Goal: Entertainment & Leisure: Consume media (video, audio)

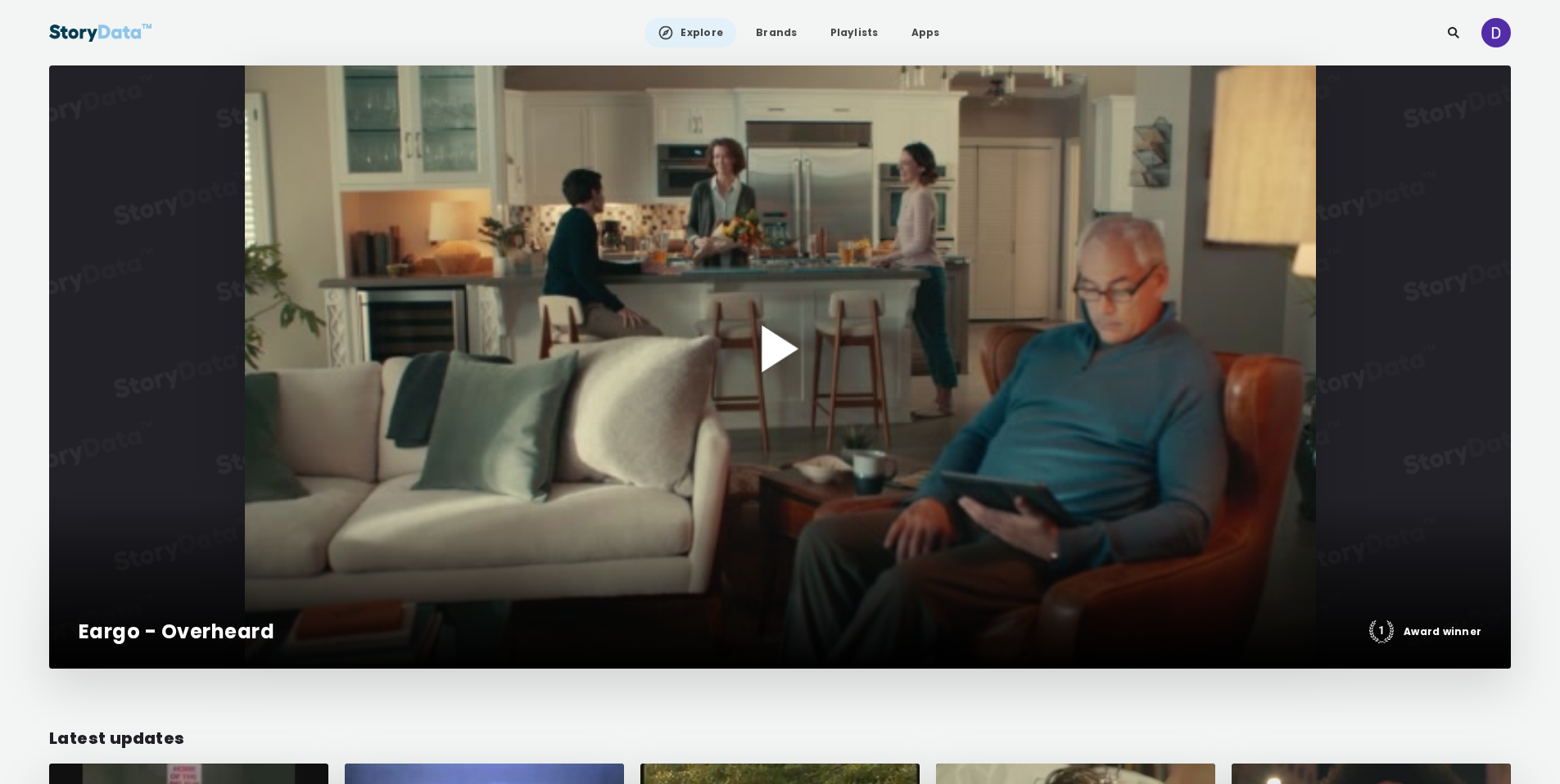
click at [824, 321] on div at bounding box center [780, 367] width 1462 height 603
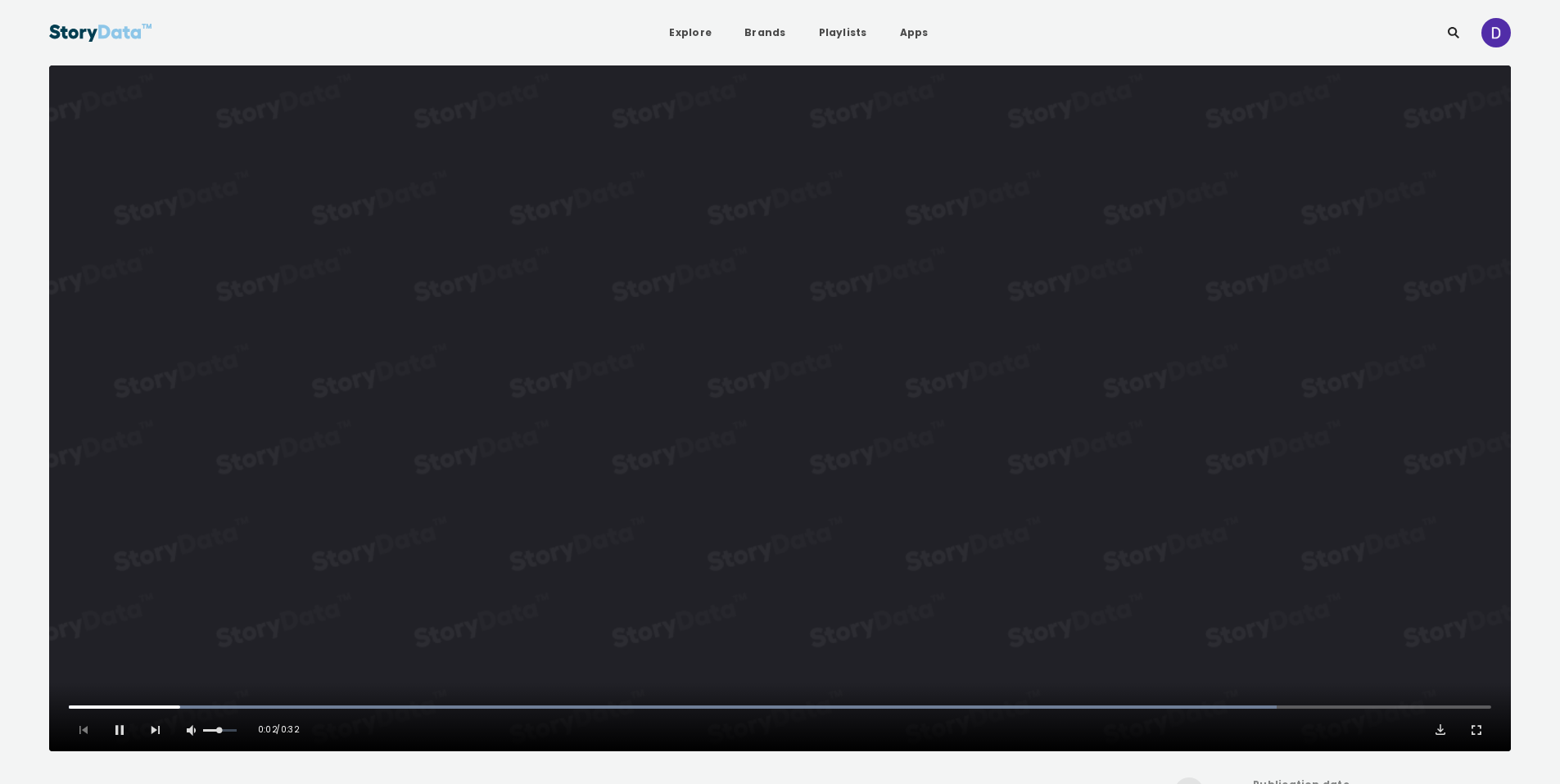
click at [868, 171] on video "Video Player" at bounding box center [780, 408] width 1462 height 686
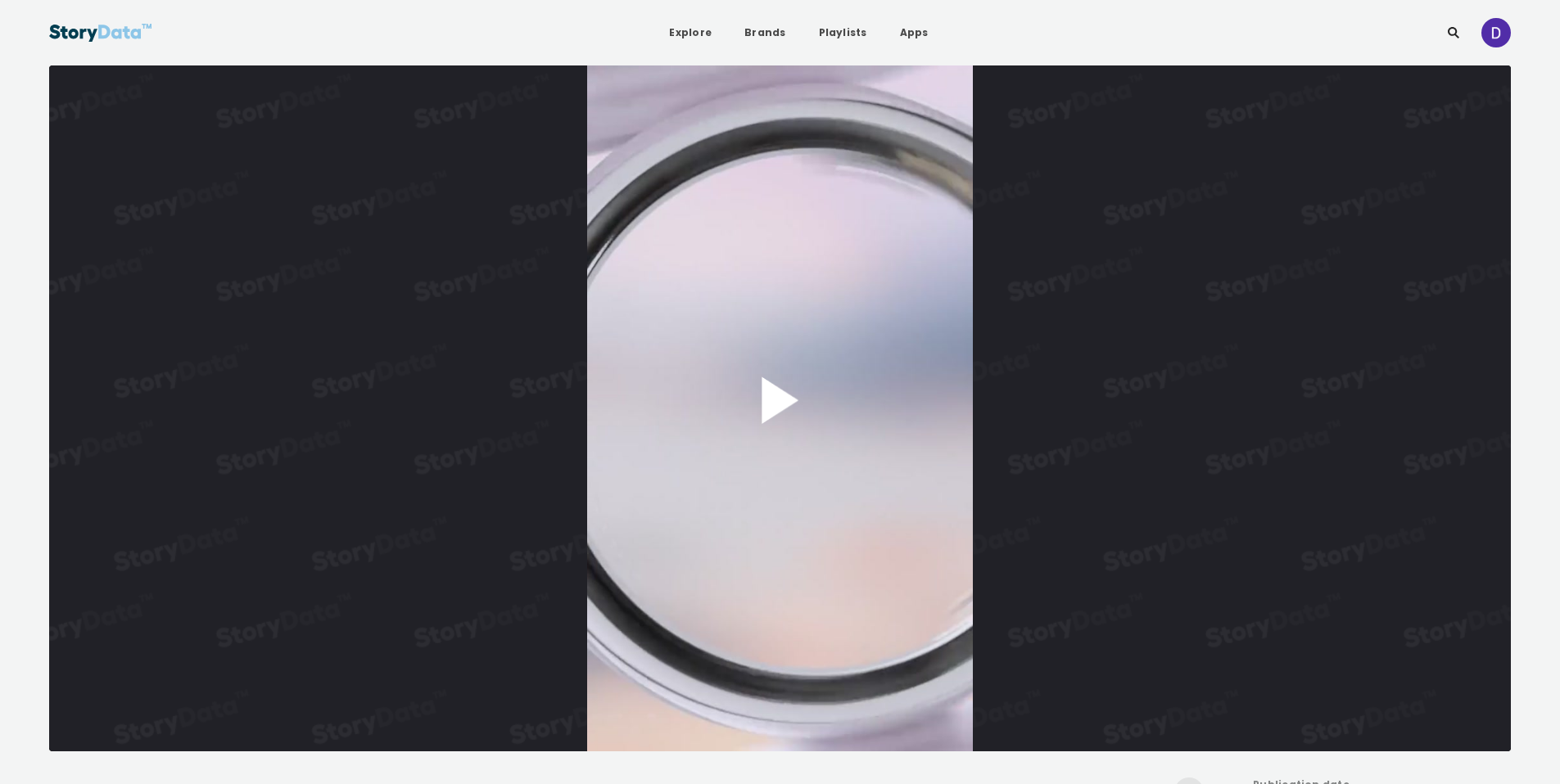
click at [786, 404] on button "Play Video" at bounding box center [780, 408] width 1462 height 686
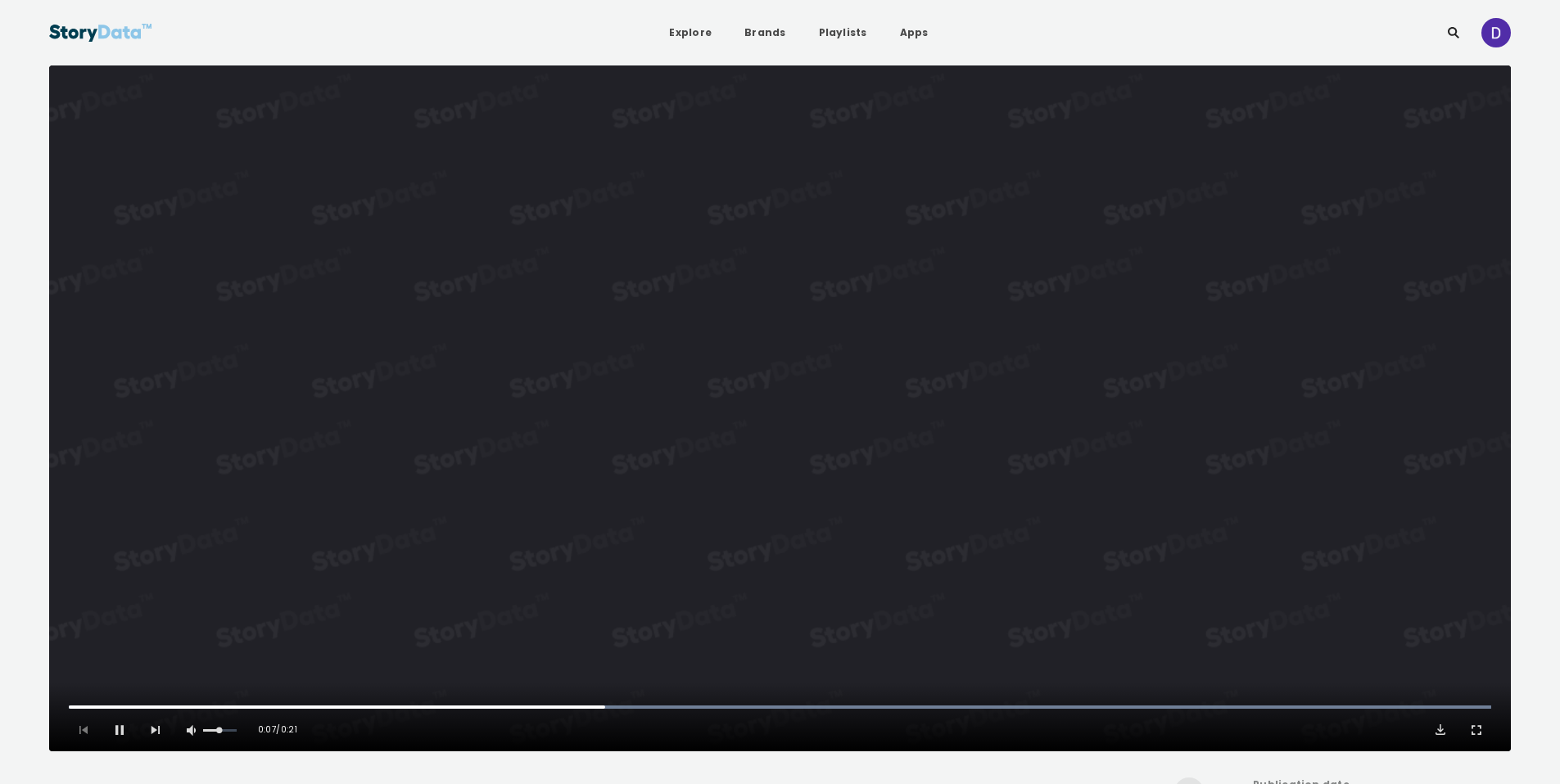
click at [775, 448] on video "Video Player" at bounding box center [780, 408] width 1462 height 686
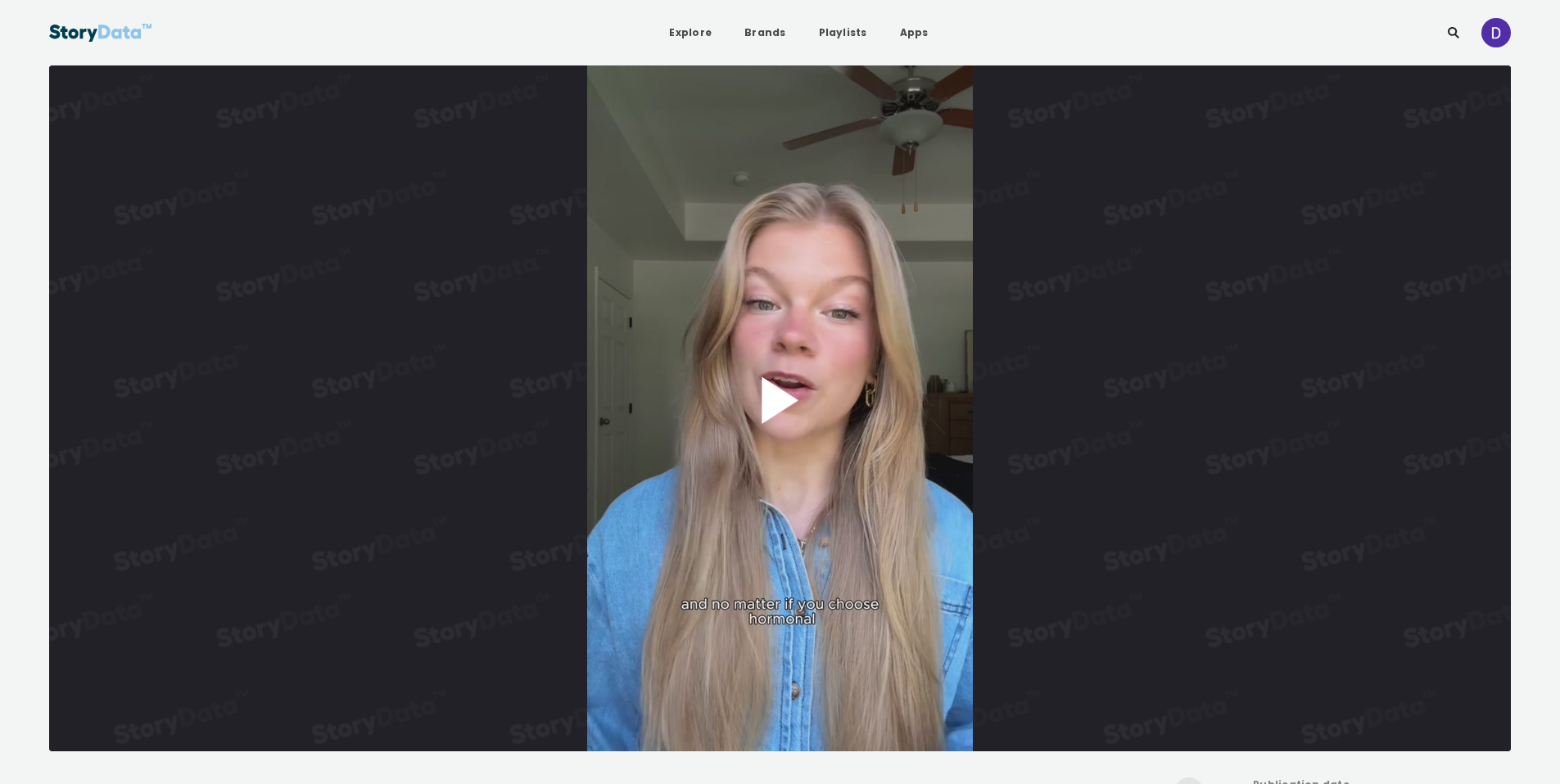
click at [792, 393] on button "Play Video" at bounding box center [780, 408] width 1462 height 686
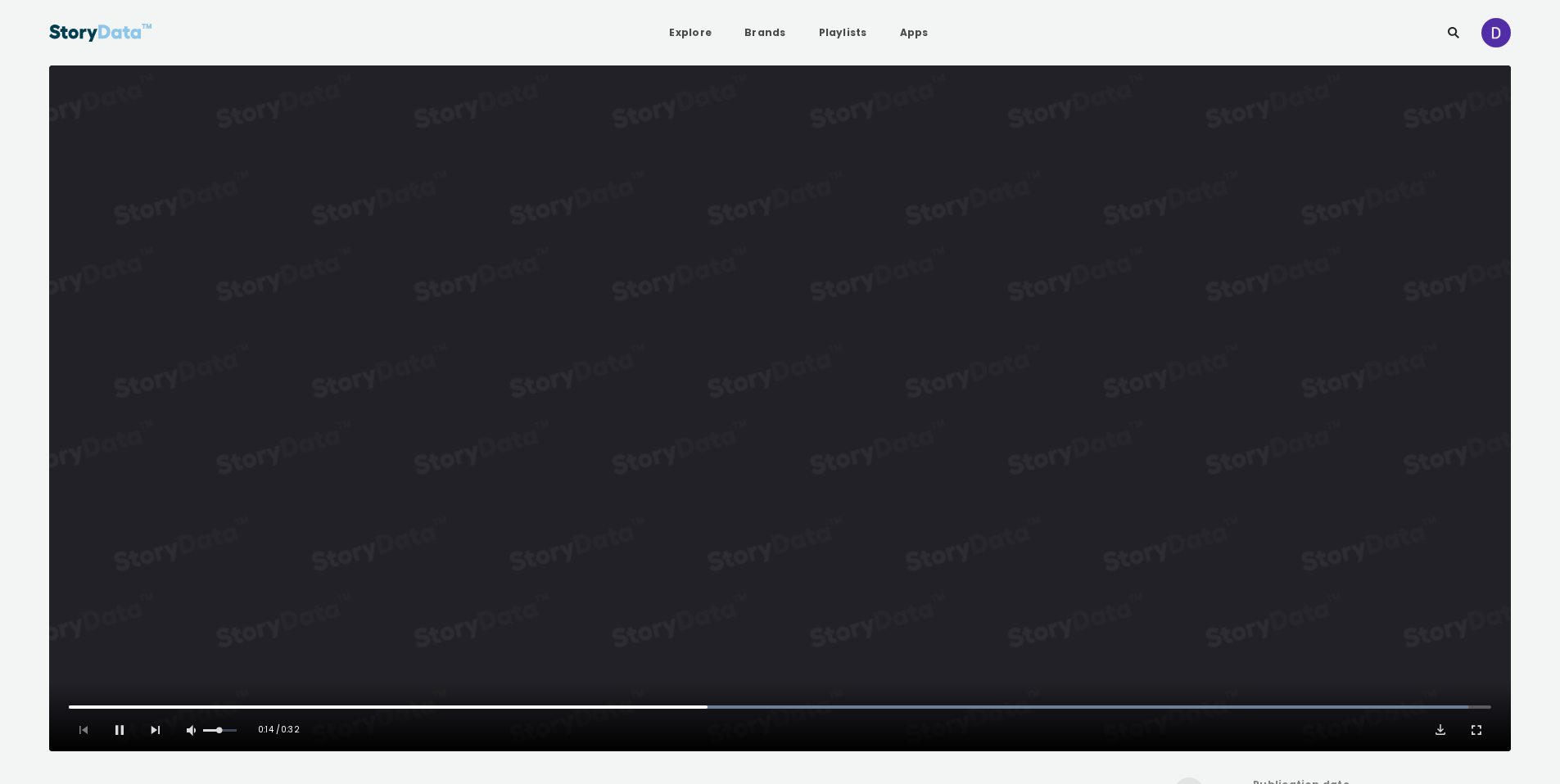
click at [817, 455] on video "Video Player" at bounding box center [780, 408] width 1462 height 686
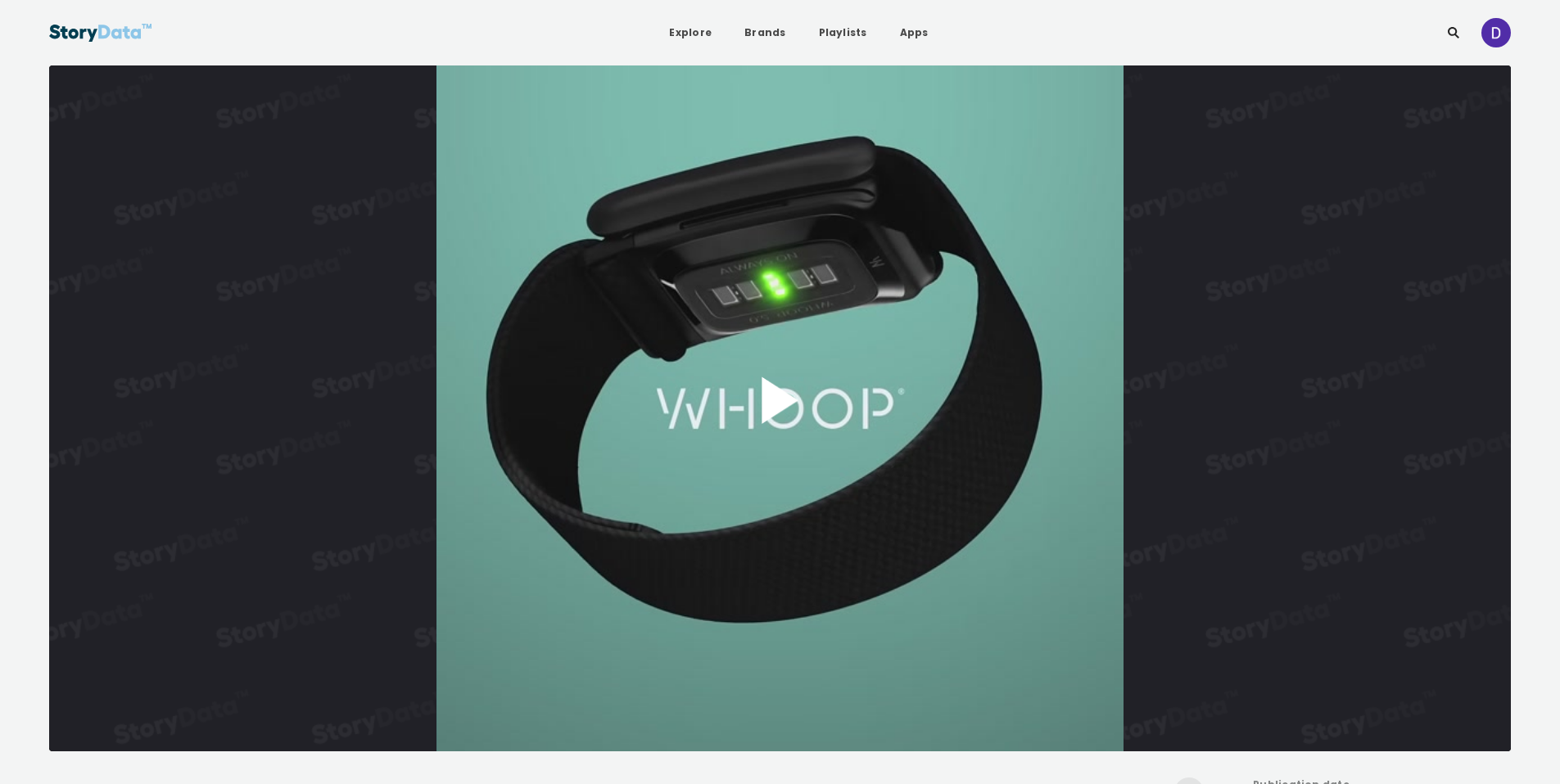
click at [818, 371] on button "Play Video" at bounding box center [780, 408] width 1462 height 686
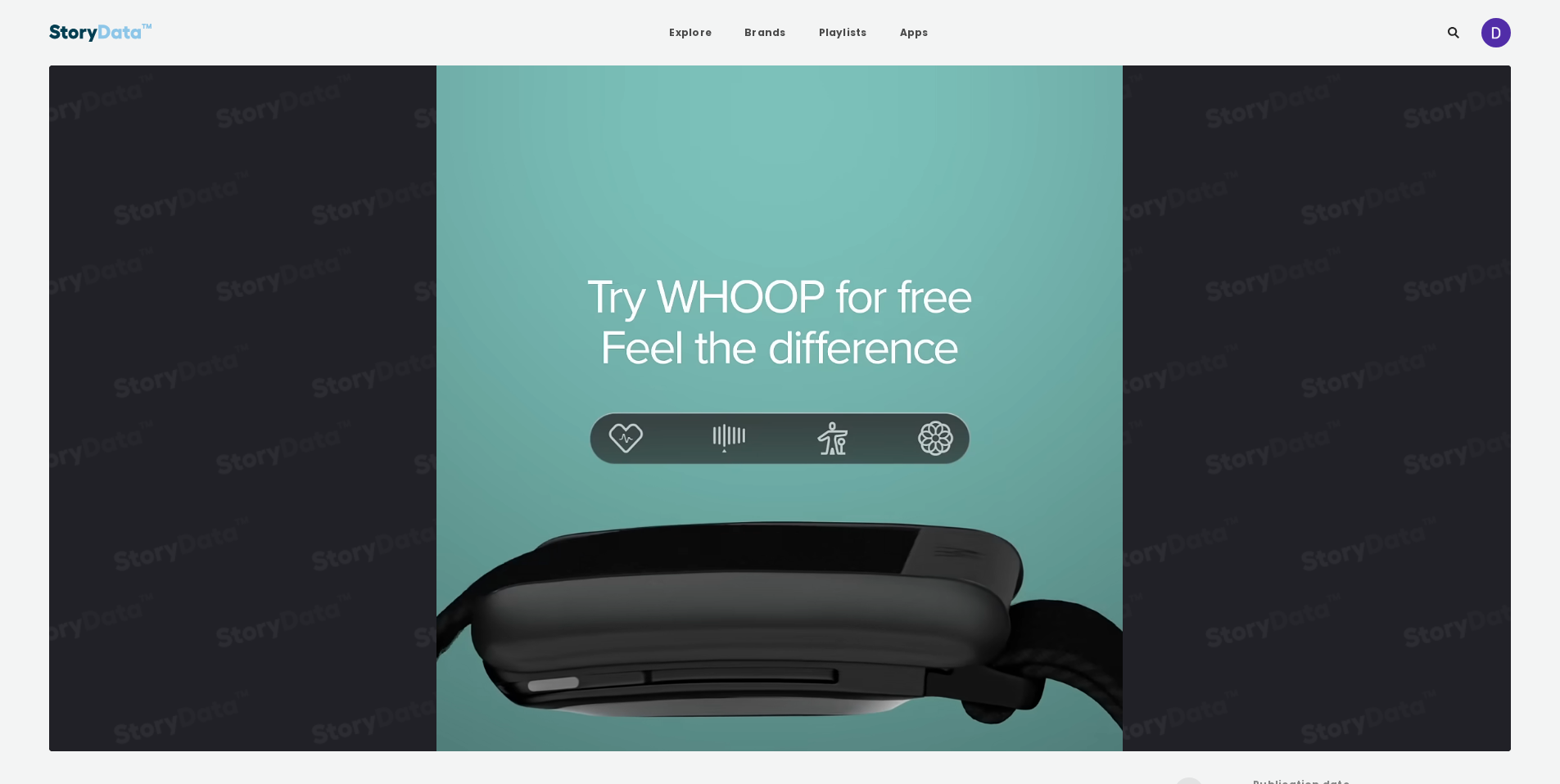
click at [901, 390] on video "Video Player" at bounding box center [780, 408] width 1462 height 686
